Goal: Navigation & Orientation: Find specific page/section

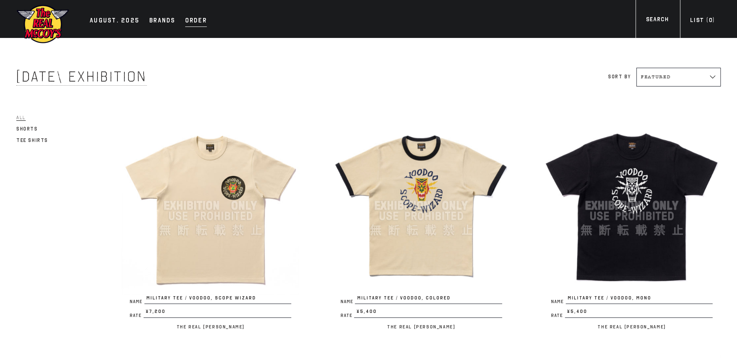
click at [197, 16] on div "Order" at bounding box center [196, 21] width 22 height 11
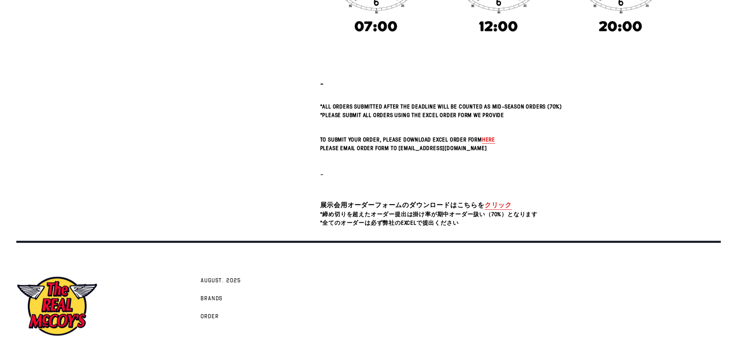
scroll to position [300, 0]
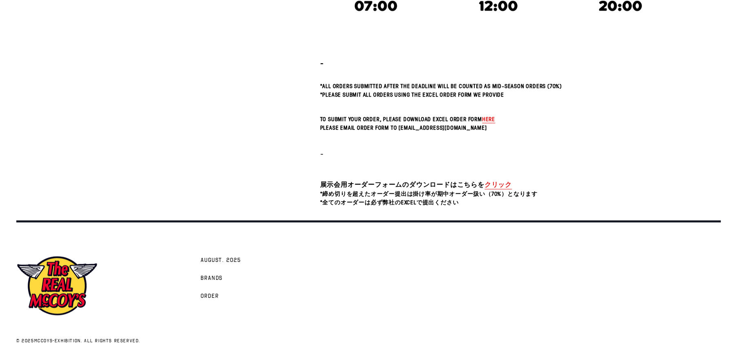
click at [496, 184] on link "クリック" at bounding box center [498, 184] width 27 height 9
click at [488, 115] on span "here" at bounding box center [488, 119] width 13 height 8
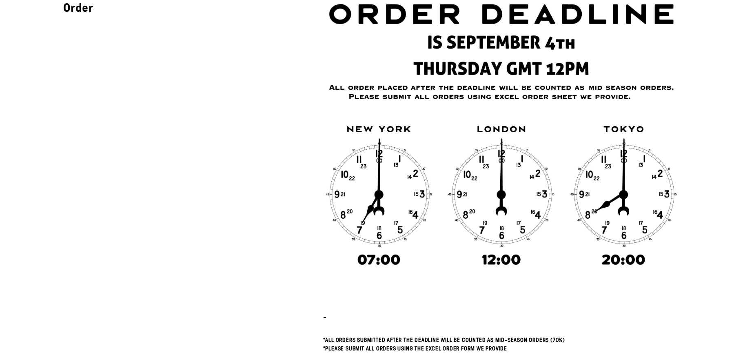
scroll to position [0, 0]
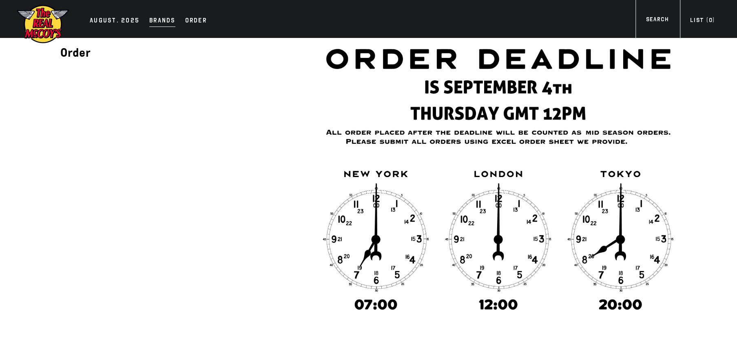
click at [159, 18] on div "Brands" at bounding box center [162, 21] width 26 height 11
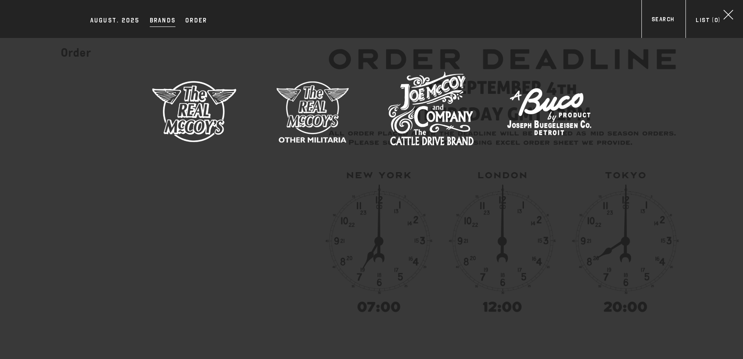
click at [309, 121] on img at bounding box center [313, 112] width 86 height 86
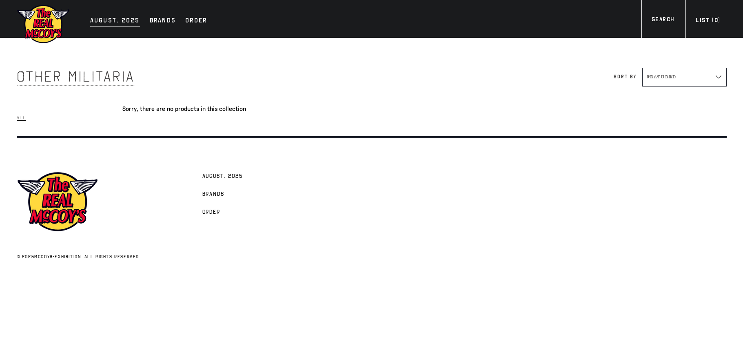
click at [101, 21] on div "AUGUST. 2025" at bounding box center [115, 21] width 50 height 11
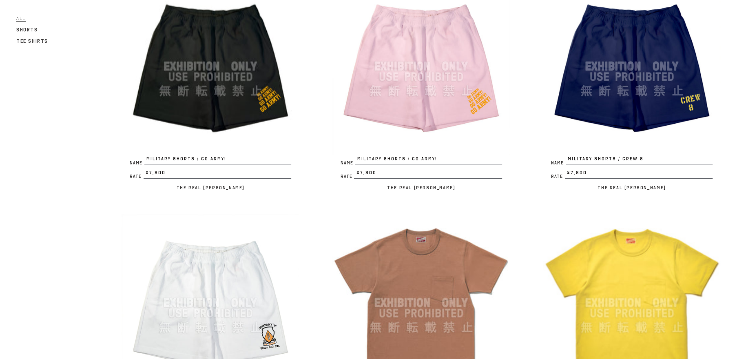
scroll to position [1554, 0]
